Goal: Task Accomplishment & Management: Manage account settings

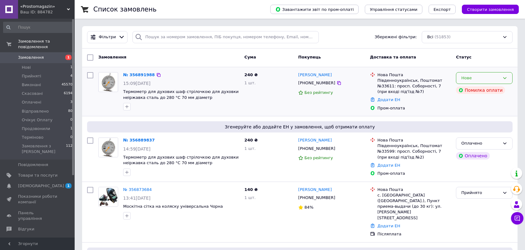
click at [507, 80] on icon at bounding box center [504, 78] width 5 height 5
click at [479, 114] on li "Скасовано" at bounding box center [484, 114] width 56 height 12
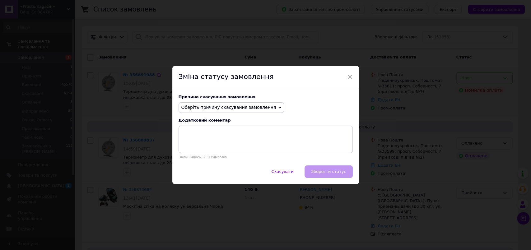
click at [249, 108] on span "Оберіть причину скасування замовлення" at bounding box center [228, 107] width 95 height 5
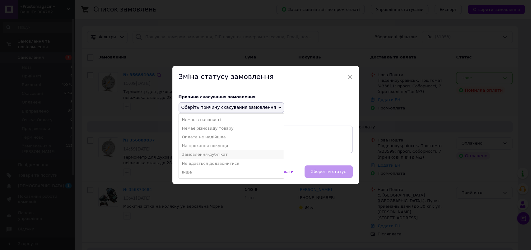
click at [198, 152] on li "Замовлення-дублікат" at bounding box center [231, 154] width 105 height 9
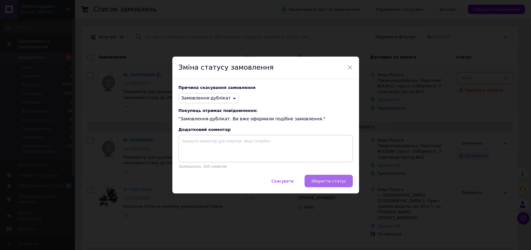
click at [326, 185] on button "Зберегти статус" at bounding box center [328, 181] width 48 height 12
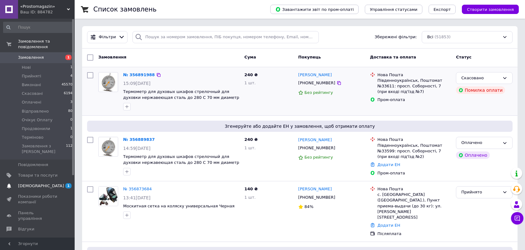
click at [40, 181] on link "Сповіщення 1 0" at bounding box center [38, 186] width 76 height 11
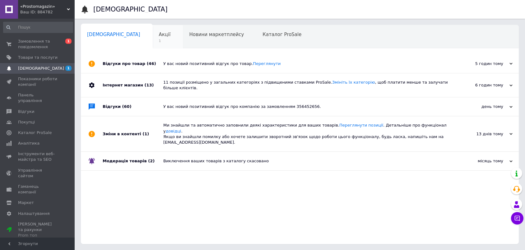
click at [153, 38] on div "Акції 1" at bounding box center [168, 37] width 30 height 24
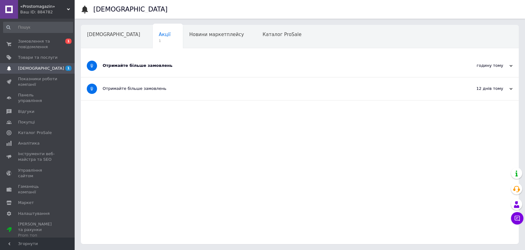
click at [137, 69] on div "Отримайте більше замовлень" at bounding box center [277, 65] width 348 height 23
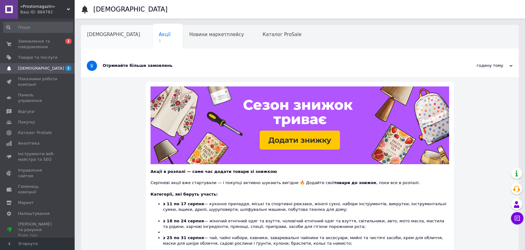
click at [106, 35] on span "[DEMOGRAPHIC_DATA]" at bounding box center [113, 35] width 53 height 6
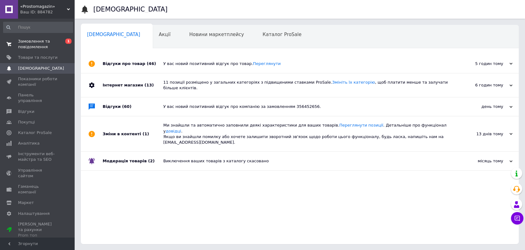
click at [25, 42] on span "Замовлення та повідомлення" at bounding box center [38, 44] width 40 height 11
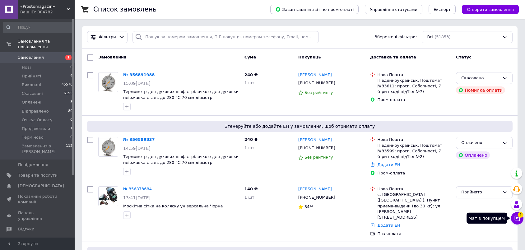
click at [518, 217] on icon at bounding box center [517, 218] width 6 height 6
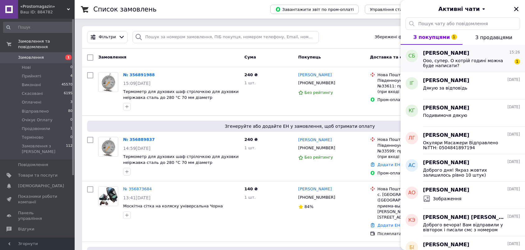
click at [463, 62] on span "Ооо, супер. О котрій годині можна буде написати?" at bounding box center [467, 63] width 88 height 10
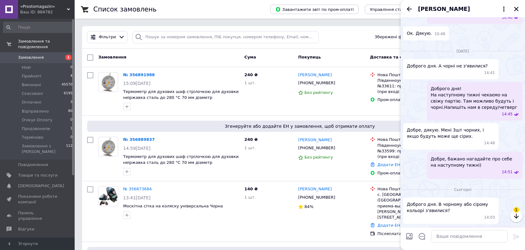
scroll to position [535, 0]
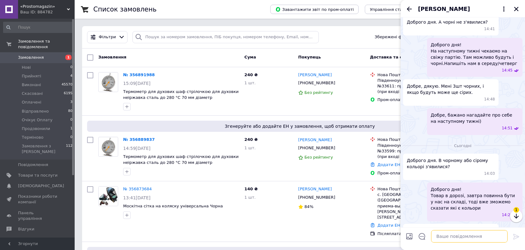
click at [472, 237] on textarea at bounding box center [469, 236] width 77 height 12
type textarea "Мабуть краще після обіду, бо не знаємо точний час прибуття машини"
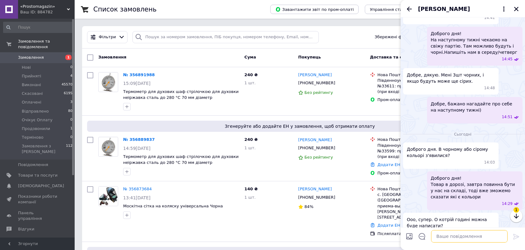
scroll to position [552, 0]
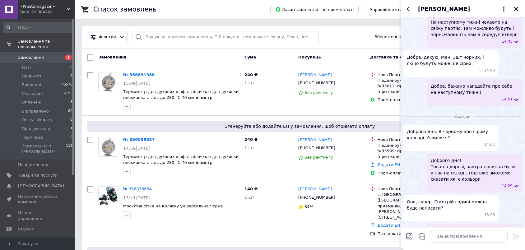
click at [407, 7] on icon "Назад" at bounding box center [409, 8] width 7 height 7
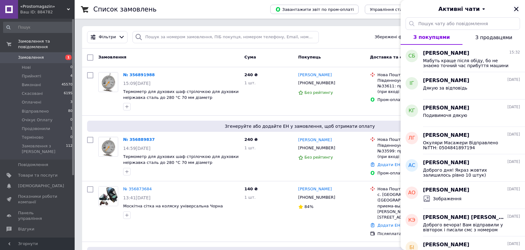
click at [518, 6] on icon "Закрити" at bounding box center [517, 9] width 6 height 6
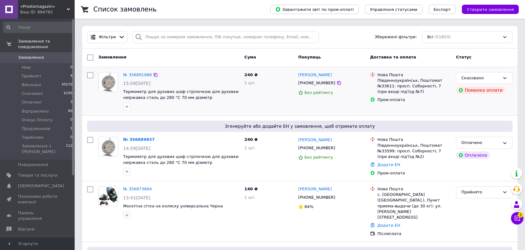
click at [152, 111] on div at bounding box center [181, 107] width 119 height 10
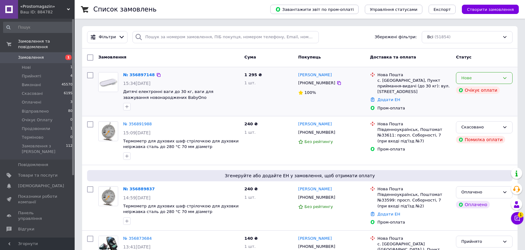
click at [499, 78] on div "Нове" at bounding box center [480, 78] width 39 height 7
click at [482, 90] on li "Прийнято" at bounding box center [484, 91] width 56 height 12
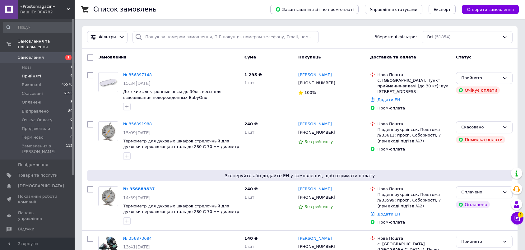
click at [31, 73] on span "Прийняті" at bounding box center [31, 76] width 19 height 6
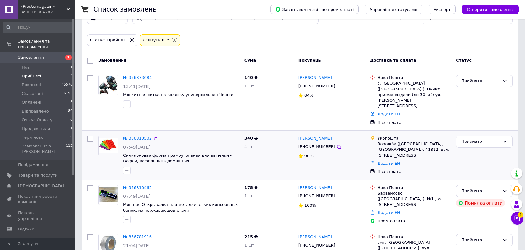
scroll to position [42, 0]
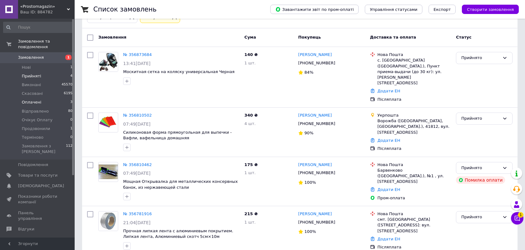
click at [35, 100] on span "Оплачені" at bounding box center [32, 103] width 20 height 6
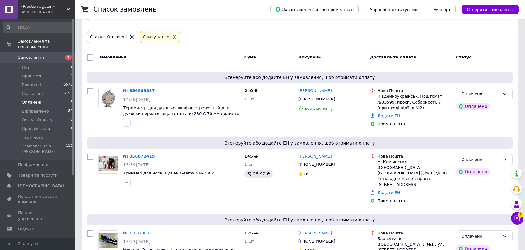
scroll to position [42, 0]
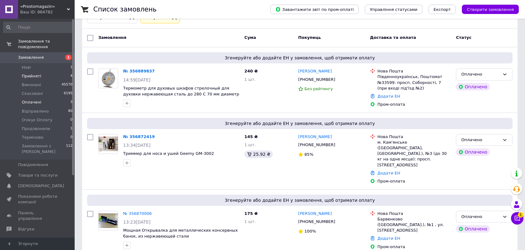
click at [34, 73] on span "Прийняті" at bounding box center [31, 76] width 19 height 6
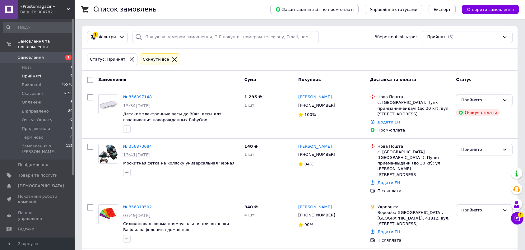
click at [29, 55] on span "Замовлення" at bounding box center [31, 58] width 26 height 6
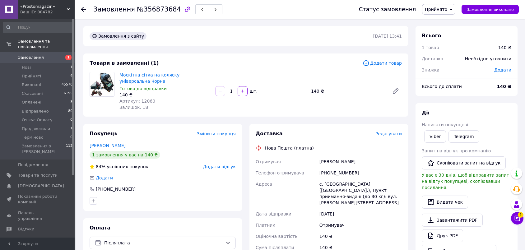
click at [444, 12] on span "Прийнято" at bounding box center [436, 9] width 22 height 5
click at [447, 67] on li "Продзвонили" at bounding box center [440, 68] width 37 height 9
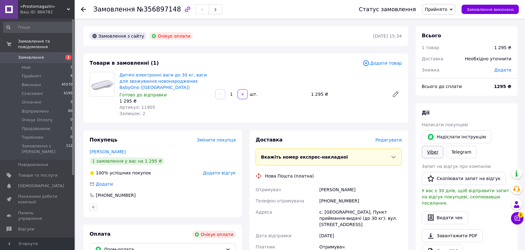
click at [444, 146] on link "Viber" at bounding box center [433, 152] width 22 height 12
click at [517, 101] on div "Всього 1 товар 1 295 ₴ Доставка Необхідно уточнити Знижка Додати Всього до спла…" at bounding box center [467, 220] width 102 height 388
click at [510, 98] on div "Всього 1 товар 1 295 ₴ Доставка Необхідно уточнити Знижка Додати Всього до спла…" at bounding box center [467, 220] width 102 height 388
drag, startPoint x: 498, startPoint y: 95, endPoint x: 495, endPoint y: 108, distance: 13.6
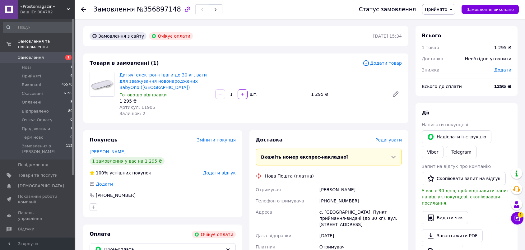
click at [498, 95] on div "Всього до сплати 1295 ₴" at bounding box center [467, 89] width 102 height 12
click at [444, 146] on link "Viber" at bounding box center [433, 152] width 22 height 12
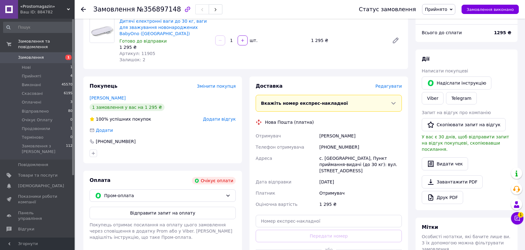
scroll to position [69, 0]
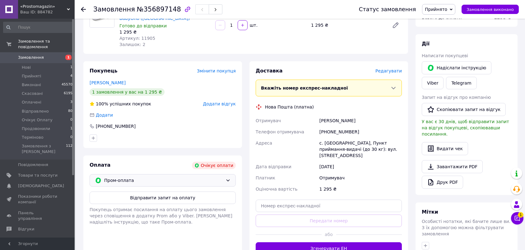
click at [150, 181] on span "Пром-оплата" at bounding box center [163, 180] width 119 height 7
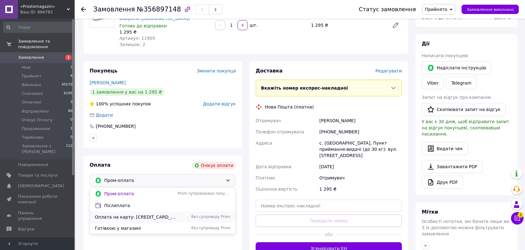
click at [133, 214] on span "Оплата на карту: 4441114407327319 - Противень Роман" at bounding box center [135, 217] width 80 height 6
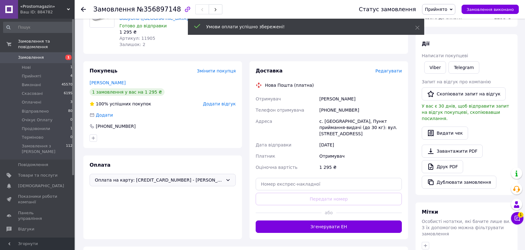
click at [442, 9] on span "Прийнято" at bounding box center [436, 9] width 22 height 5
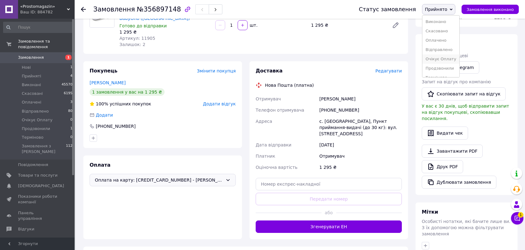
click at [448, 58] on li "Очікує Оплату" at bounding box center [440, 58] width 37 height 9
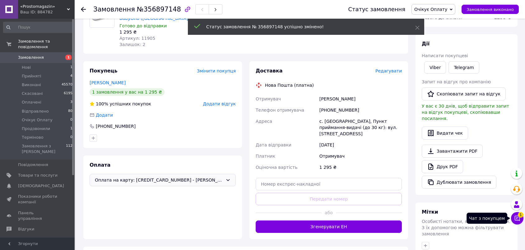
click at [516, 216] on icon at bounding box center [517, 218] width 5 height 5
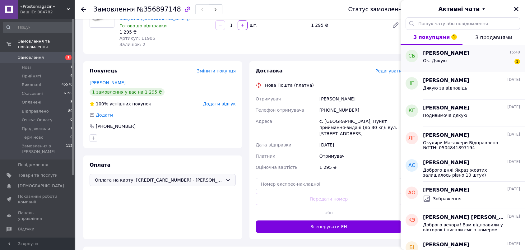
click at [462, 60] on div "Ок. Дякую 1" at bounding box center [471, 62] width 97 height 10
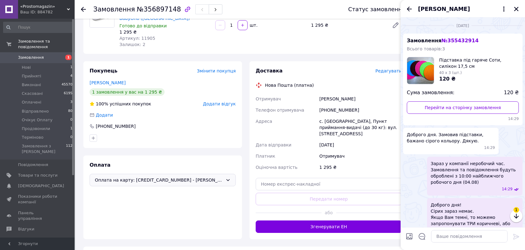
scroll to position [580, 0]
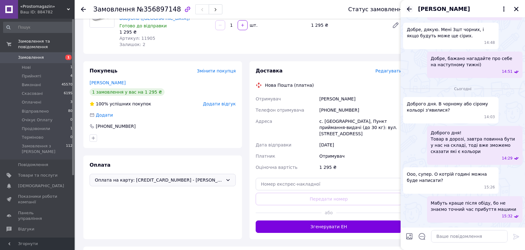
click at [408, 7] on icon "Назад" at bounding box center [409, 9] width 5 height 5
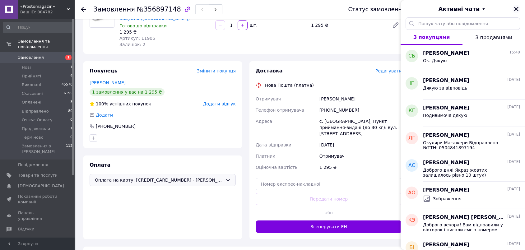
click at [518, 9] on icon "Закрити" at bounding box center [517, 9] width 6 height 6
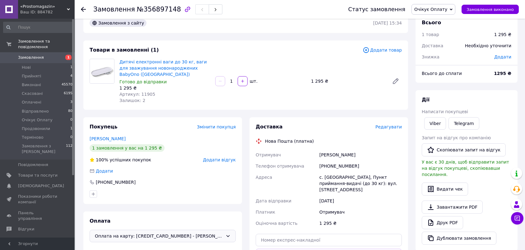
scroll to position [0, 0]
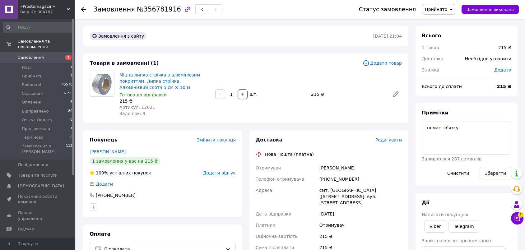
click at [447, 10] on span "Прийнято" at bounding box center [436, 9] width 22 height 5
click at [446, 69] on li "Продзвонили" at bounding box center [440, 68] width 37 height 9
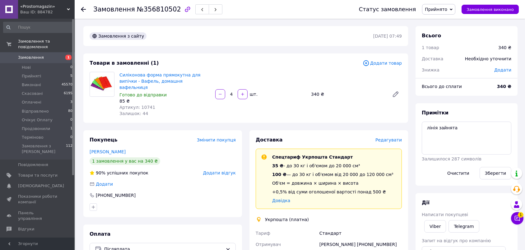
click at [443, 7] on span "Прийнято" at bounding box center [436, 9] width 22 height 5
click at [451, 67] on li "Продзвонили" at bounding box center [440, 68] width 37 height 9
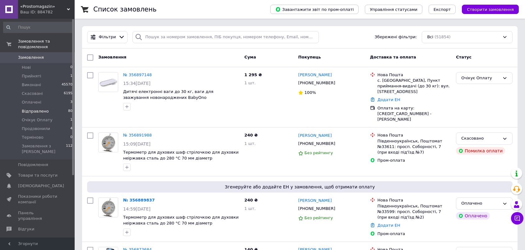
click at [29, 109] on span "Відправлено" at bounding box center [35, 112] width 27 height 6
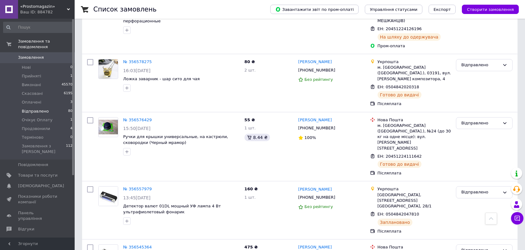
scroll to position [1797, 0]
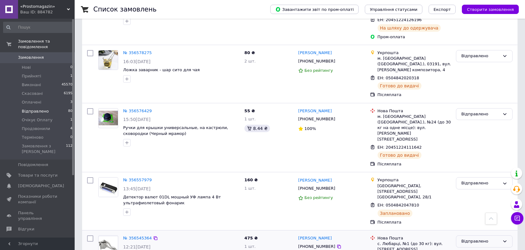
click at [482, 238] on div "Відправлено" at bounding box center [480, 241] width 39 height 7
drag, startPoint x: 471, startPoint y: 93, endPoint x: 469, endPoint y: 123, distance: 30.5
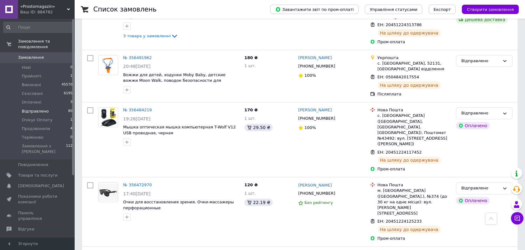
scroll to position [2384, 0]
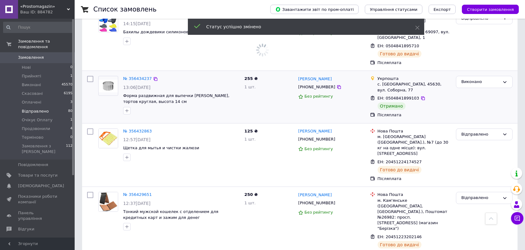
scroll to position [2695, 0]
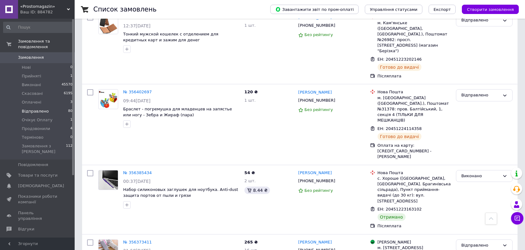
scroll to position [2937, 0]
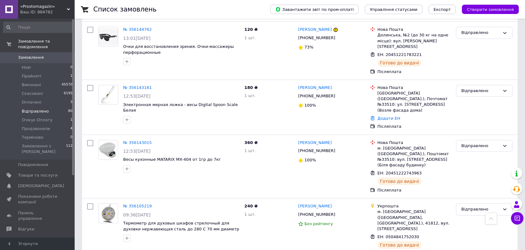
scroll to position [3663, 0]
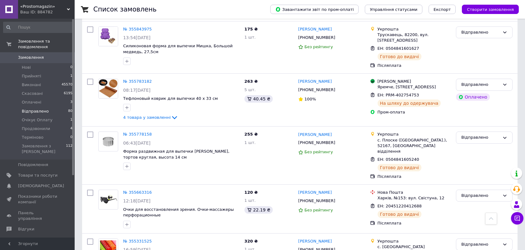
scroll to position [4305, 0]
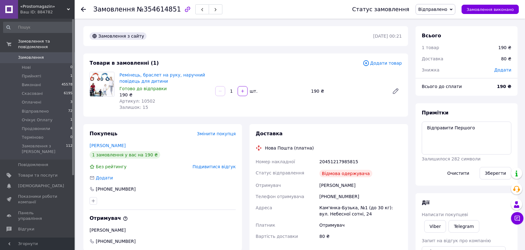
click at [444, 8] on span "Відправлено" at bounding box center [432, 9] width 29 height 5
click at [446, 40] on li "Скасовано" at bounding box center [435, 40] width 39 height 9
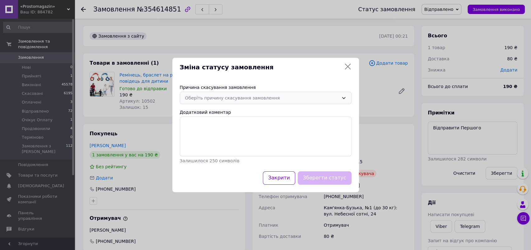
click at [246, 98] on div "Оберіть причину скасування замовлення" at bounding box center [262, 98] width 154 height 7
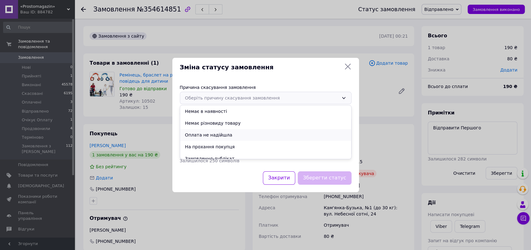
click at [226, 133] on li "Оплата не надійшла" at bounding box center [265, 135] width 171 height 12
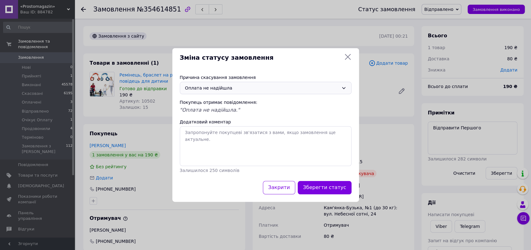
click at [334, 188] on button "Зберегти статус" at bounding box center [325, 187] width 54 height 13
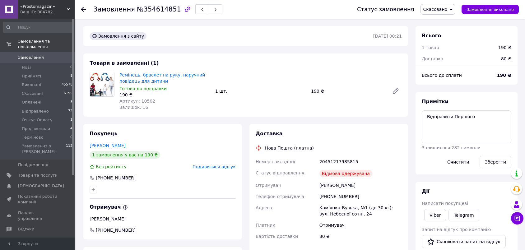
click at [222, 166] on span "Подивитися відгук" at bounding box center [214, 166] width 43 height 5
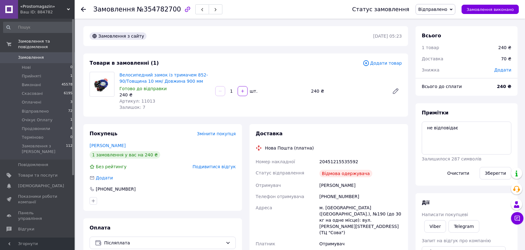
click at [445, 10] on span "Відправлено" at bounding box center [432, 9] width 29 height 5
click at [437, 40] on li "Скасовано" at bounding box center [435, 40] width 39 height 9
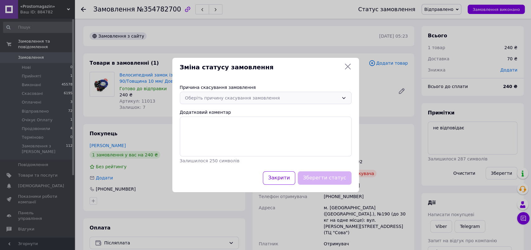
click at [279, 96] on div "Оберіть причину скасування замовлення" at bounding box center [262, 98] width 154 height 7
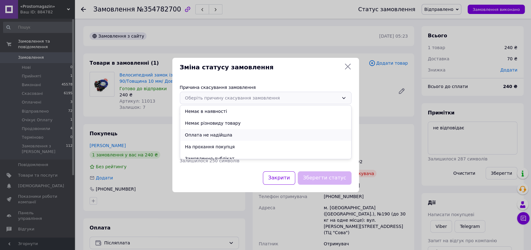
click at [210, 133] on li "Оплата не надійшла" at bounding box center [265, 135] width 171 height 12
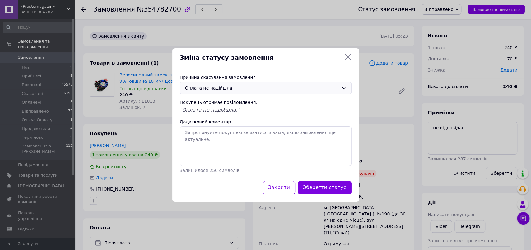
click at [323, 185] on button "Зберегти статус" at bounding box center [325, 187] width 54 height 13
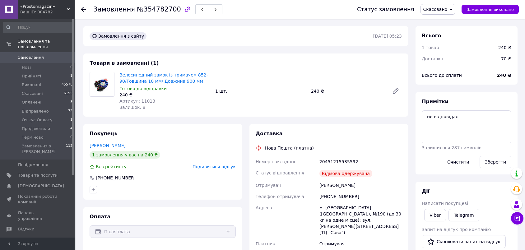
click at [191, 89] on div "Готово до відправки" at bounding box center [164, 89] width 91 height 6
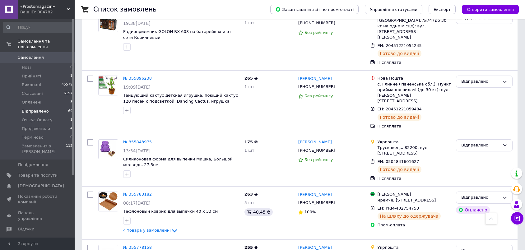
scroll to position [3704, 0]
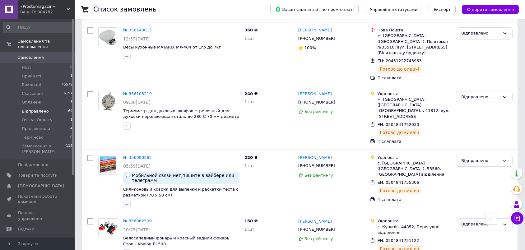
scroll to position [3289, 0]
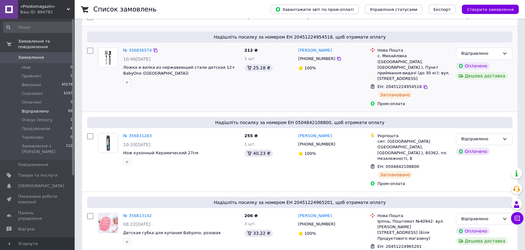
scroll to position [0, 0]
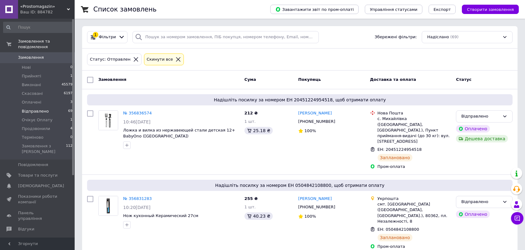
click at [40, 55] on span "Замовлення" at bounding box center [31, 58] width 26 height 6
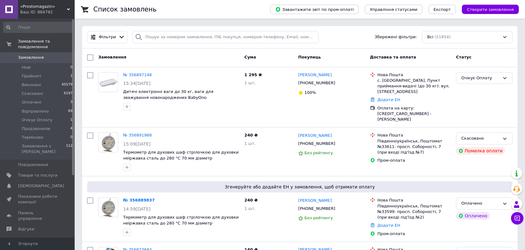
click at [474, 77] on div "Очікує Оплату" at bounding box center [480, 78] width 39 height 7
click at [476, 126] on li "Оплачено" at bounding box center [484, 125] width 56 height 12
